Goal: Register for event/course

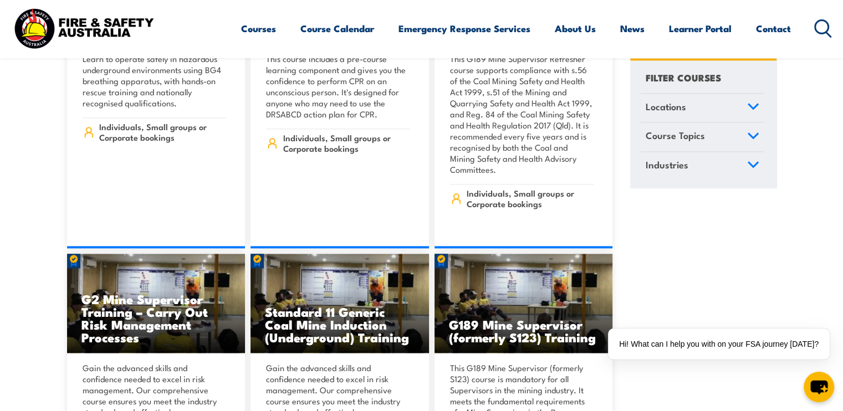
scroll to position [1555, 0]
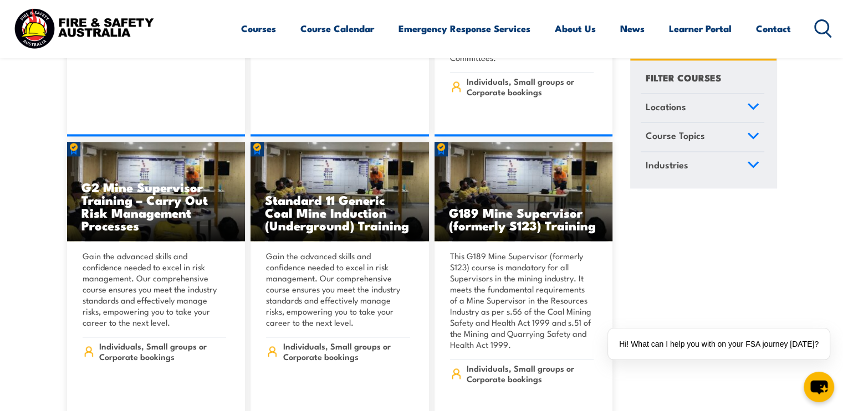
click at [747, 110] on link "Locations" at bounding box center [703, 108] width 124 height 29
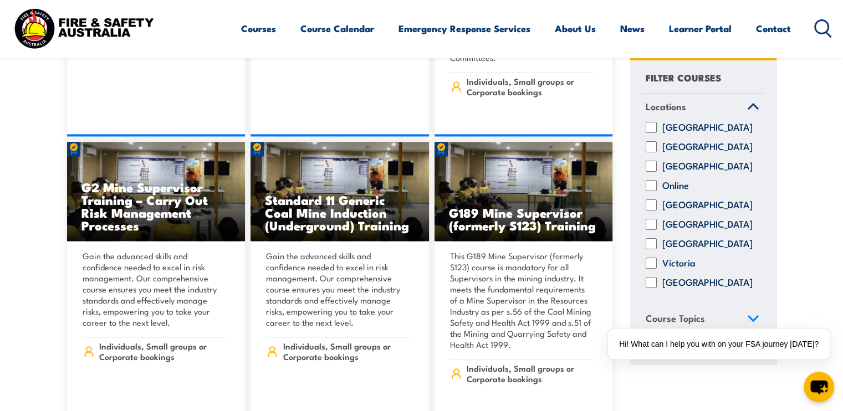
click at [654, 211] on input "Queensland" at bounding box center [651, 205] width 11 height 11
checkbox input "true"
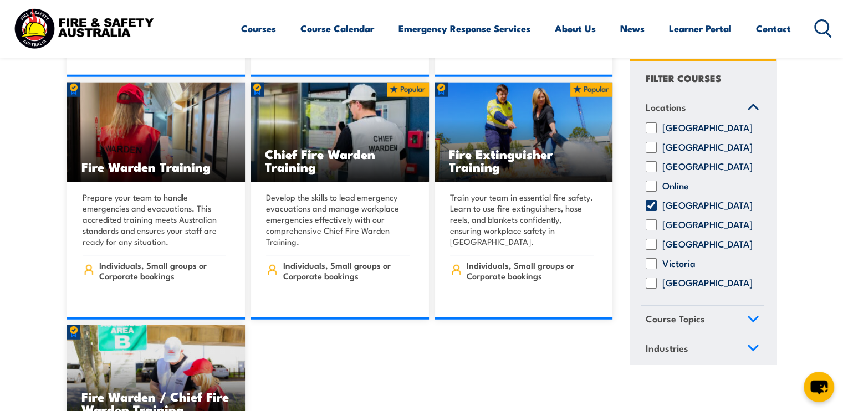
scroll to position [11411, 0]
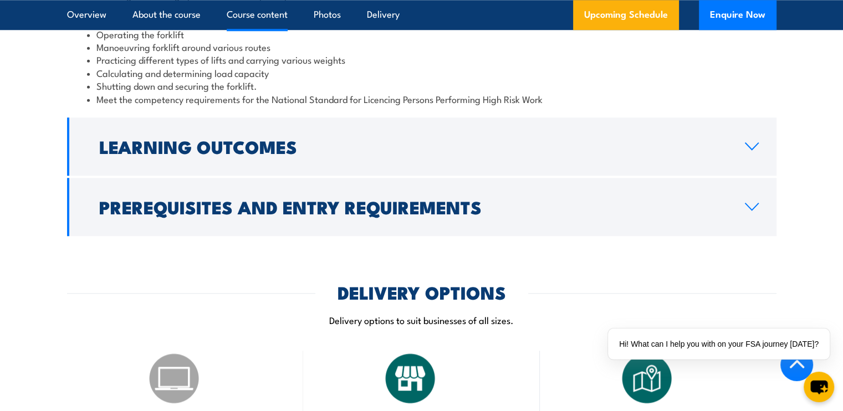
scroll to position [1206, 0]
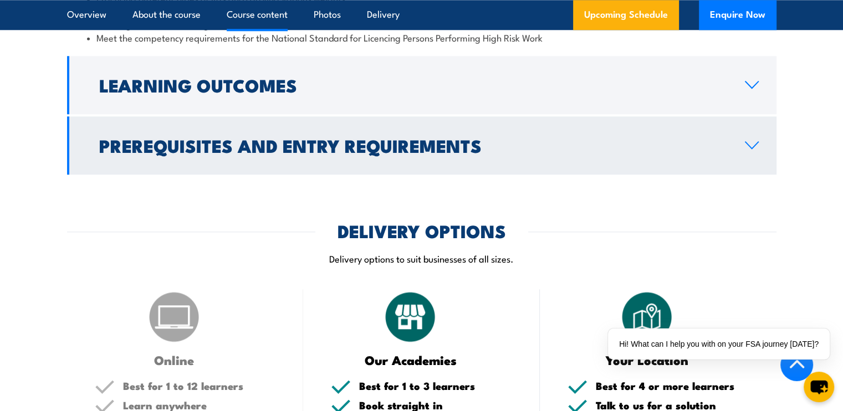
click at [749, 139] on link "Prerequisites and Entry Requirements" at bounding box center [422, 145] width 710 height 58
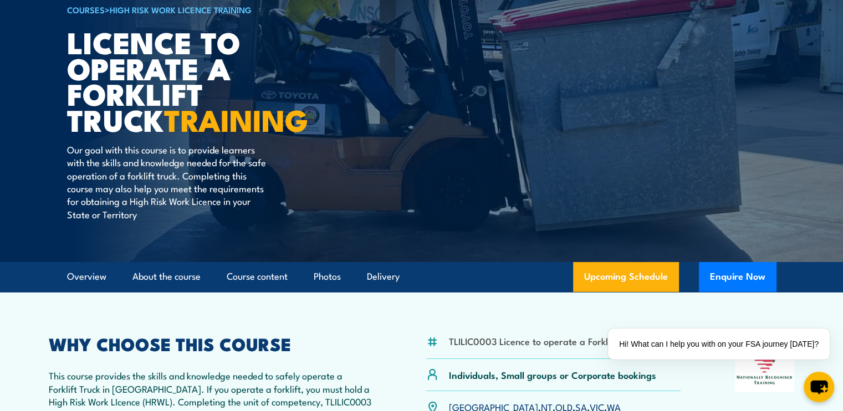
scroll to position [0, 0]
